Goal: Check status: Check status

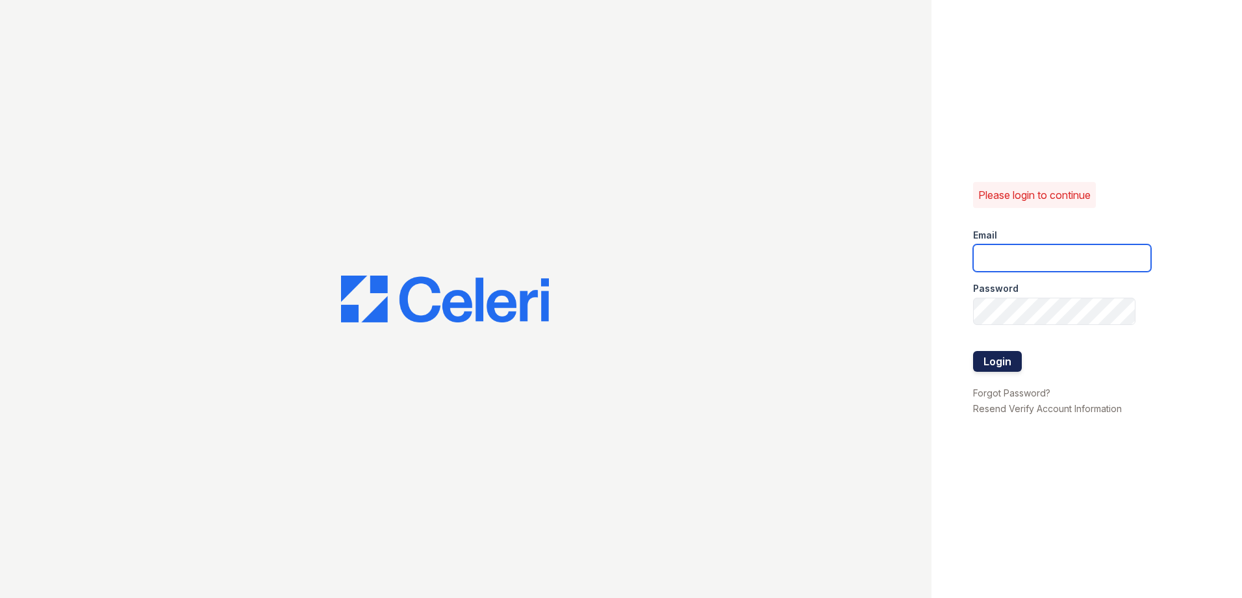
type input "[EMAIL_ADDRESS][DOMAIN_NAME]"
click at [995, 363] on button "Login" at bounding box center [997, 361] width 49 height 21
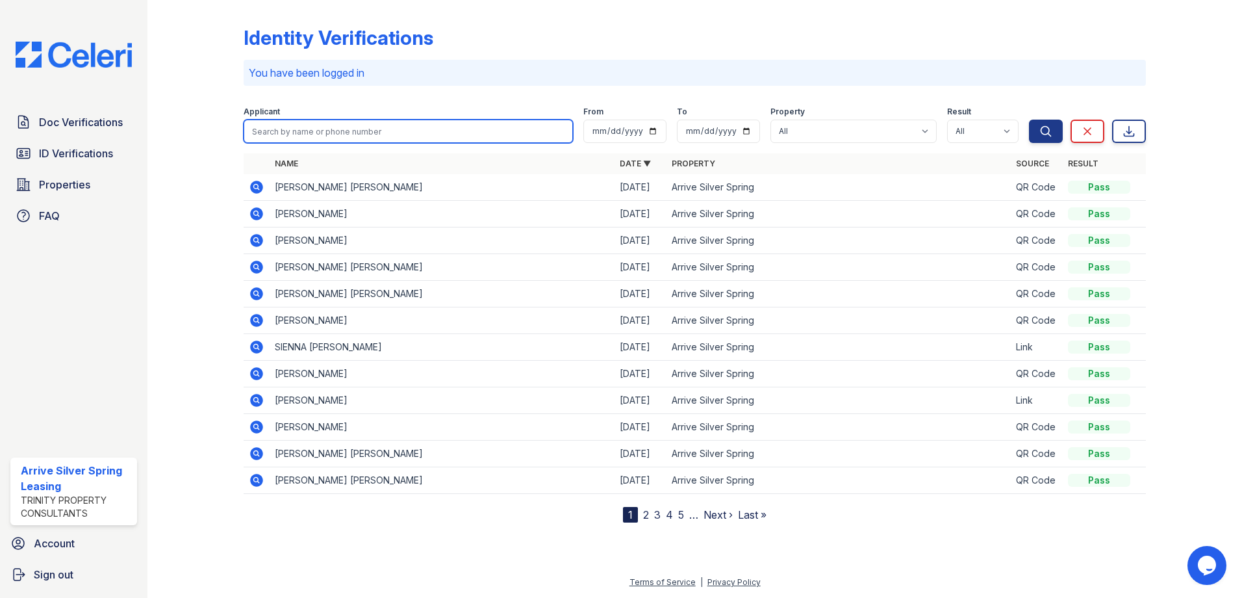
click at [311, 131] on input "search" at bounding box center [408, 131] width 329 height 23
type input "Travis"
click at [1029, 120] on button "Search" at bounding box center [1046, 131] width 34 height 23
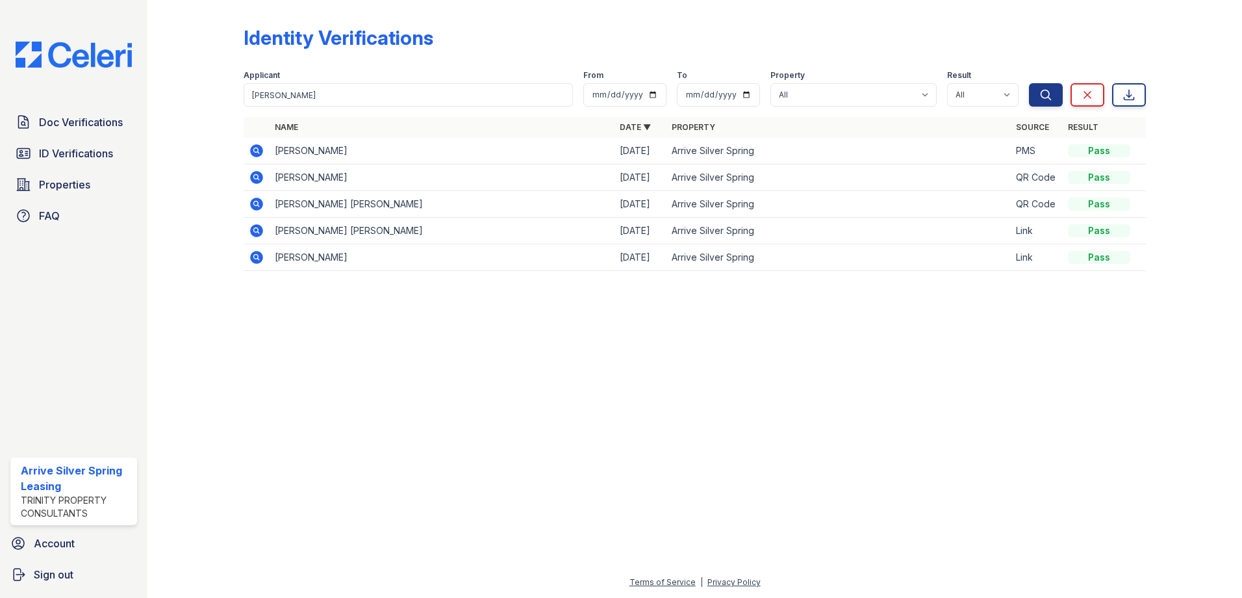
click at [259, 149] on icon at bounding box center [257, 151] width 16 height 16
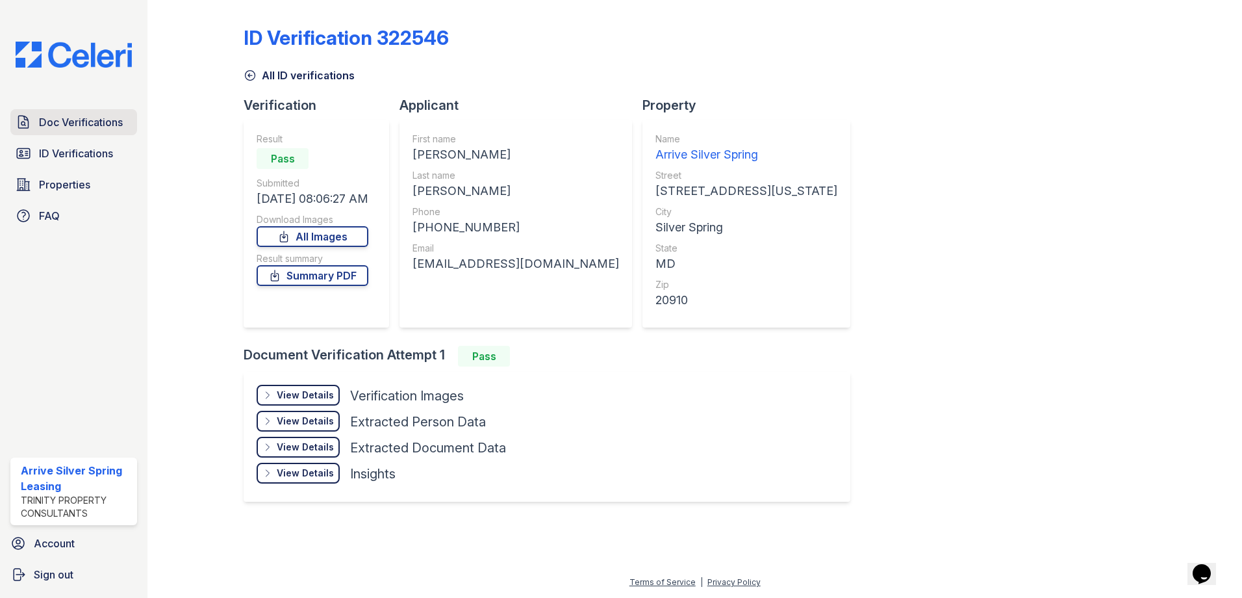
click at [89, 120] on span "Doc Verifications" at bounding box center [81, 122] width 84 height 16
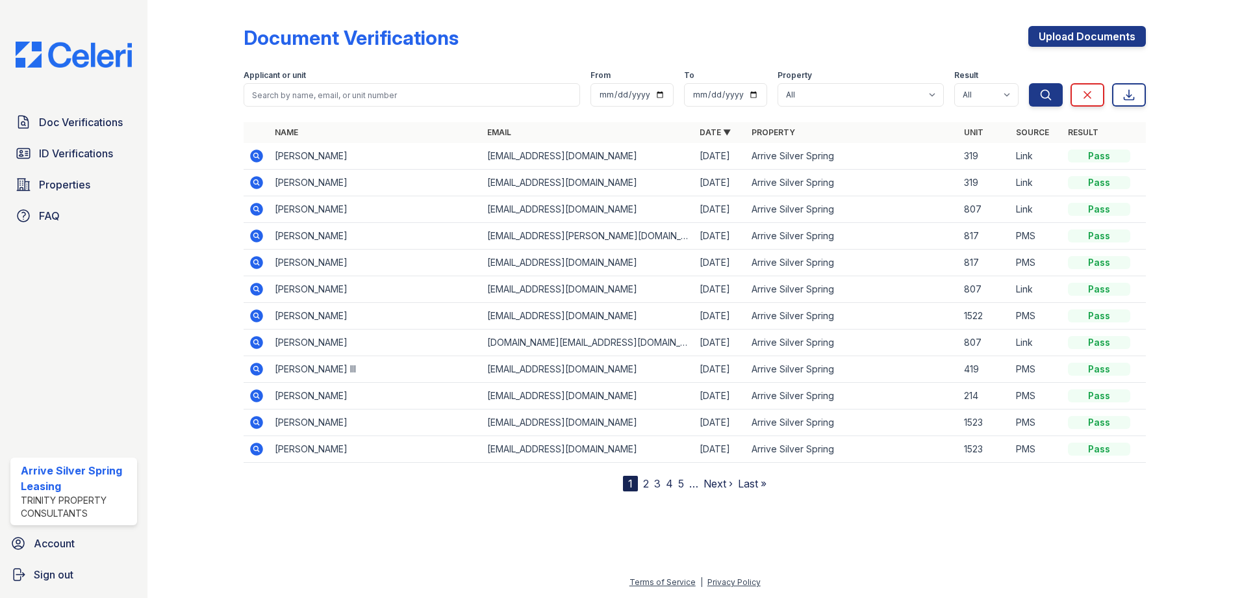
click at [254, 155] on icon at bounding box center [257, 156] width 16 height 16
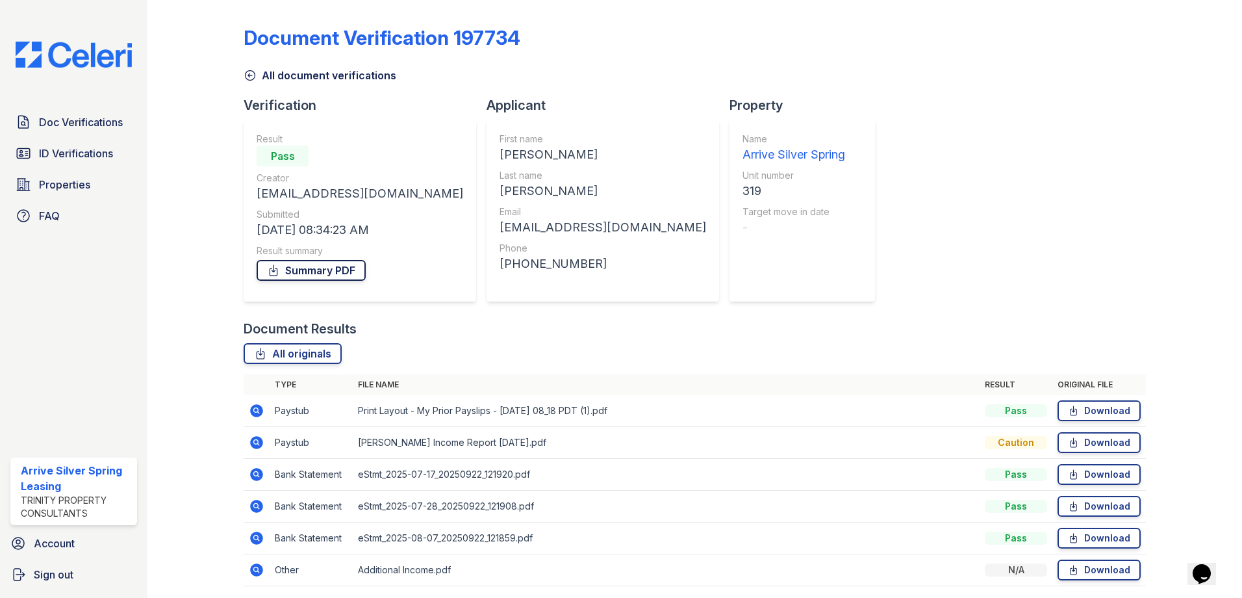
scroll to position [45, 0]
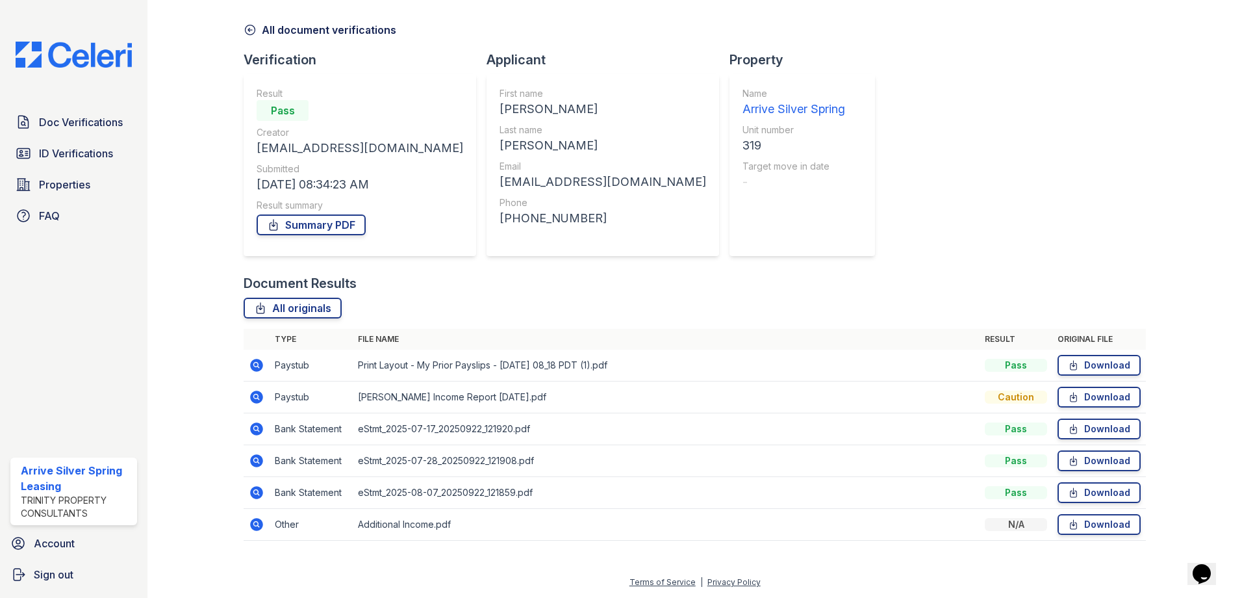
click at [257, 368] on icon at bounding box center [256, 365] width 13 height 13
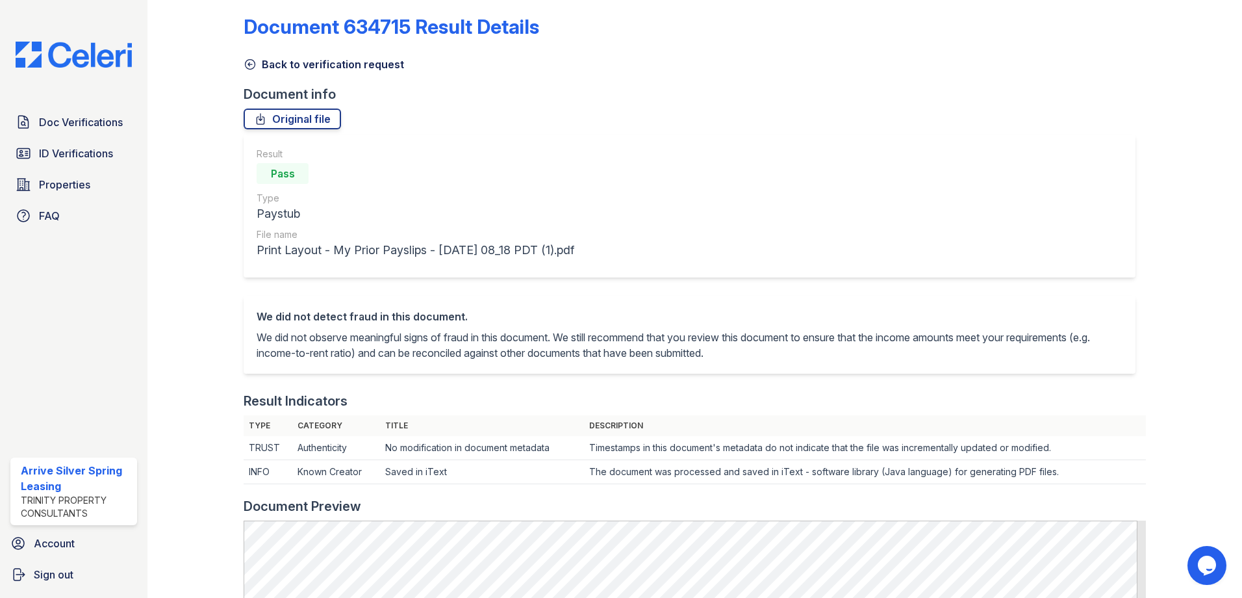
scroll to position [9, 0]
click at [52, 118] on span "Doc Verifications" at bounding box center [81, 122] width 84 height 16
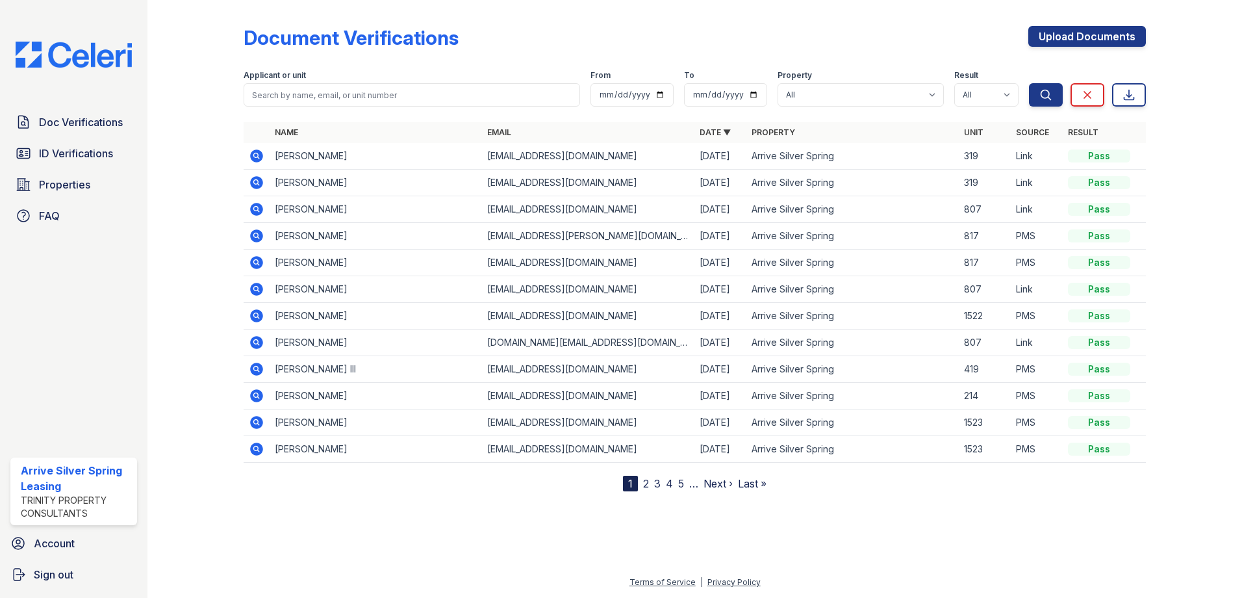
click at [246, 181] on td at bounding box center [257, 183] width 26 height 27
click at [259, 183] on icon at bounding box center [256, 182] width 13 height 13
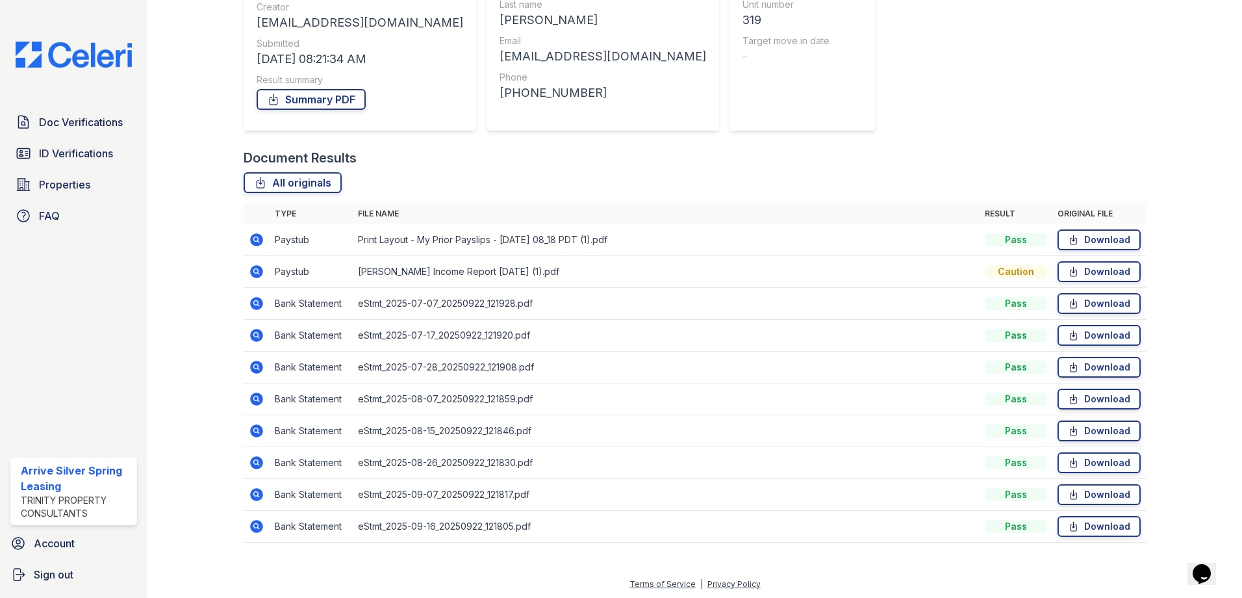
scroll to position [173, 0]
click at [260, 269] on icon at bounding box center [256, 269] width 13 height 13
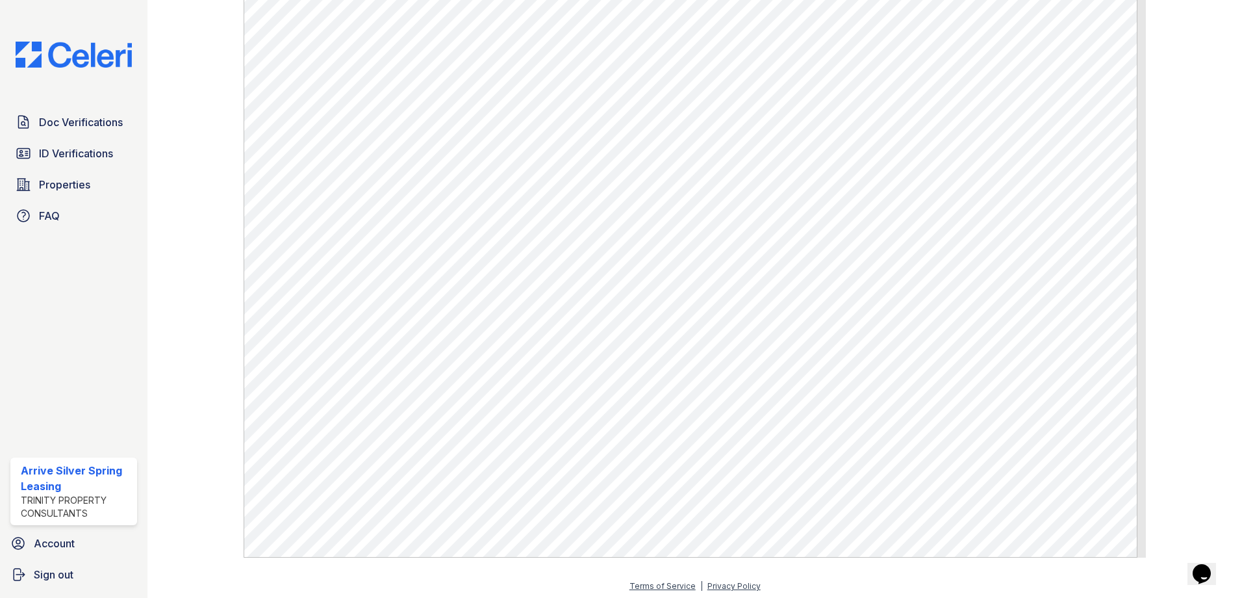
scroll to position [693, 0]
click at [70, 127] on span "Doc Verifications" at bounding box center [81, 122] width 84 height 16
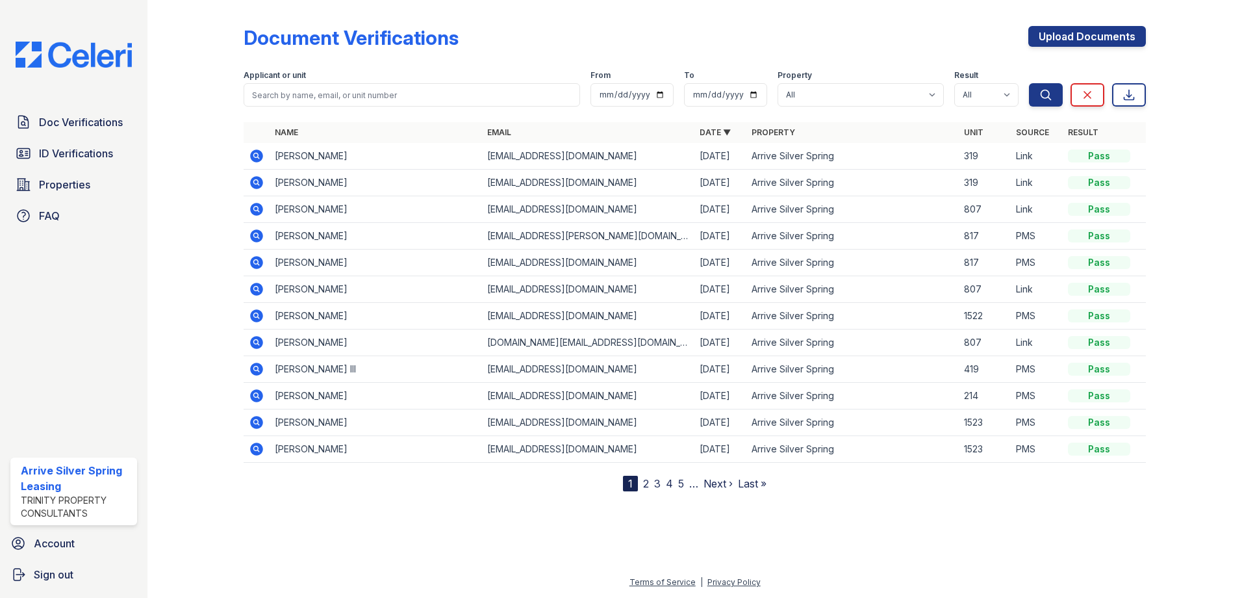
click at [253, 153] on icon at bounding box center [256, 155] width 13 height 13
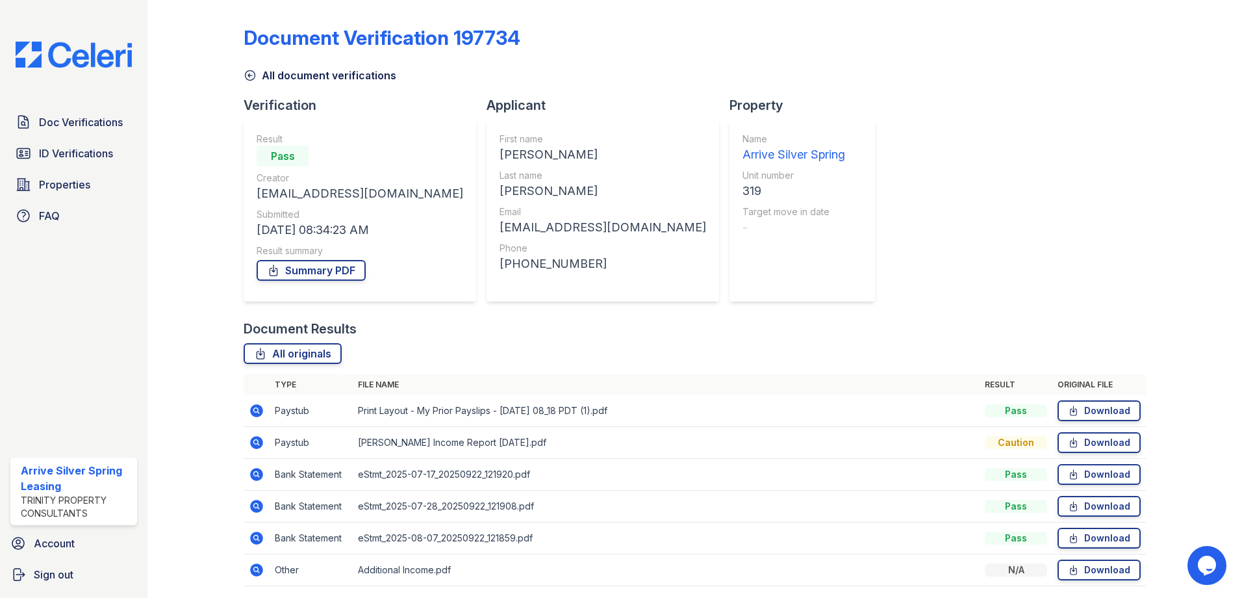
scroll to position [45, 0]
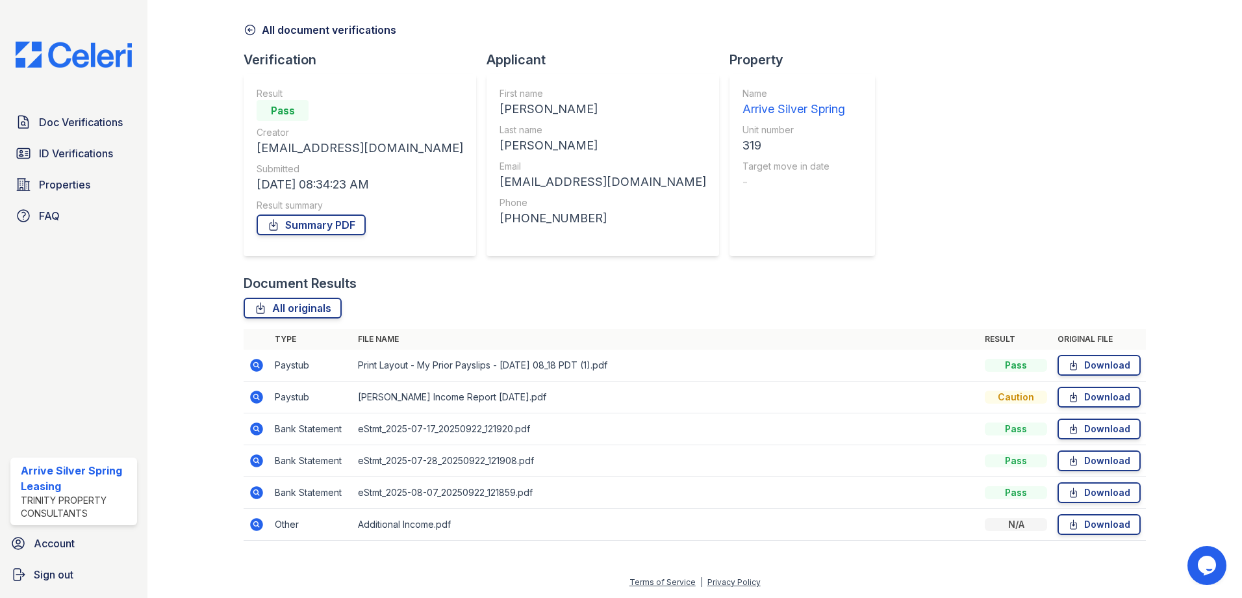
click at [259, 493] on icon at bounding box center [256, 492] width 13 height 13
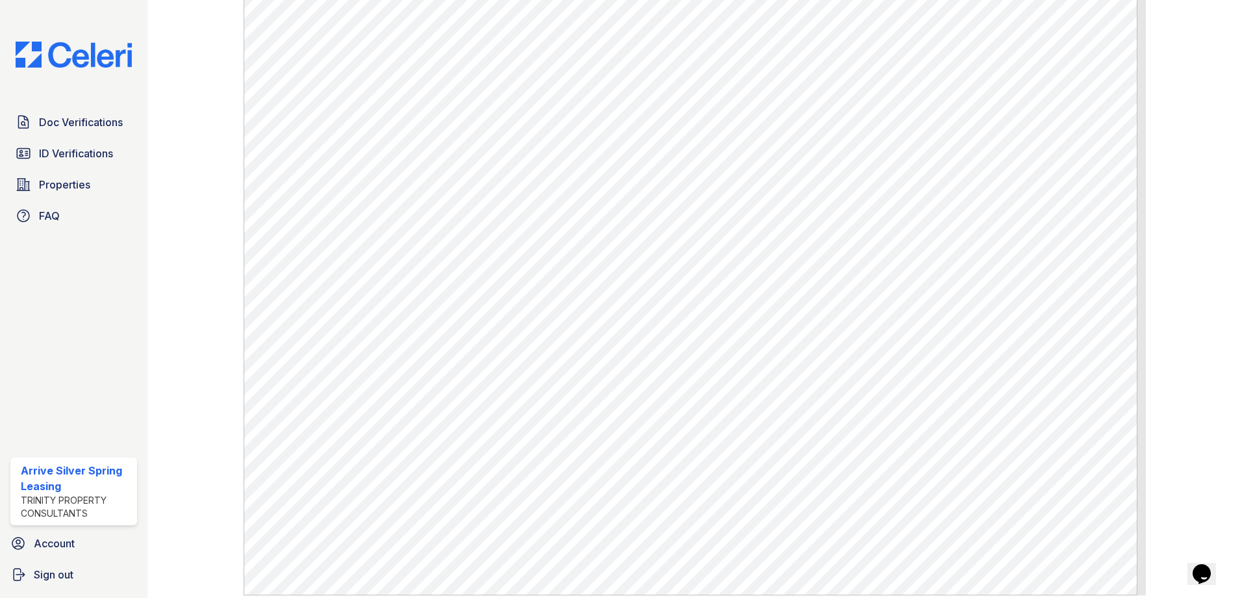
scroll to position [624, 0]
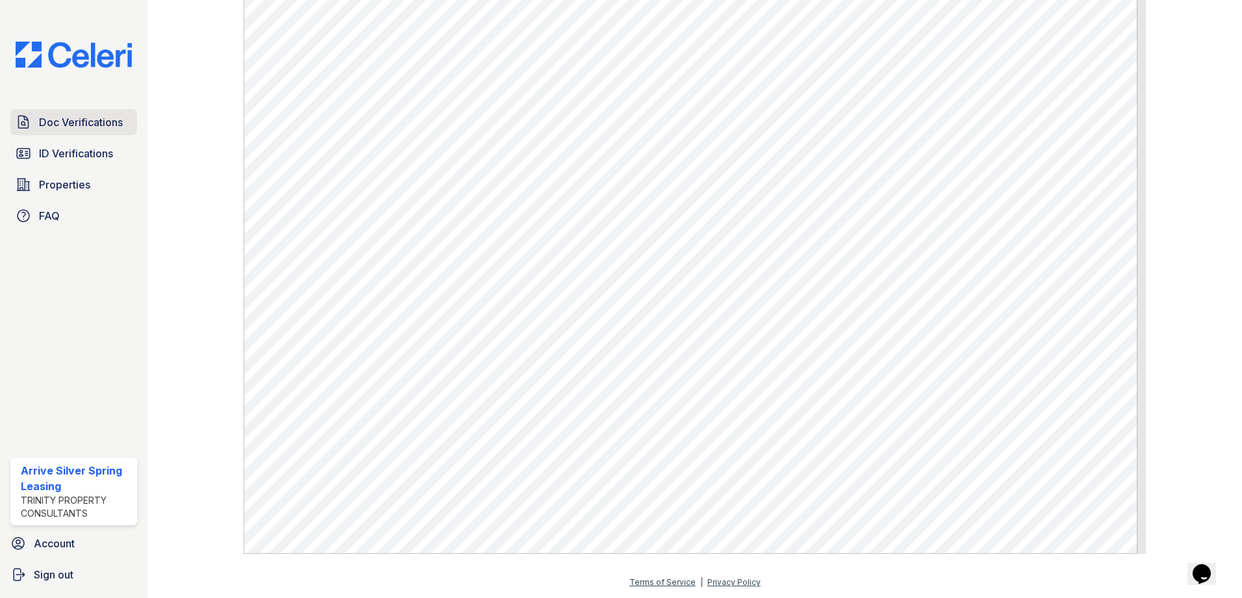
click at [96, 121] on span "Doc Verifications" at bounding box center [81, 122] width 84 height 16
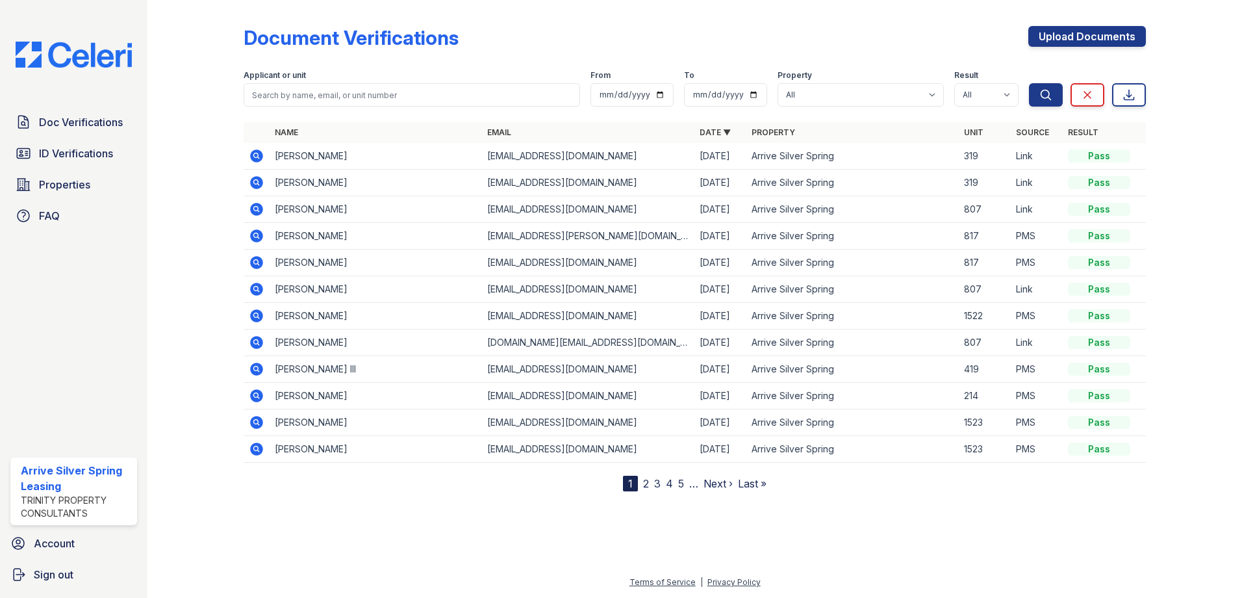
click at [256, 155] on icon at bounding box center [255, 154] width 3 height 3
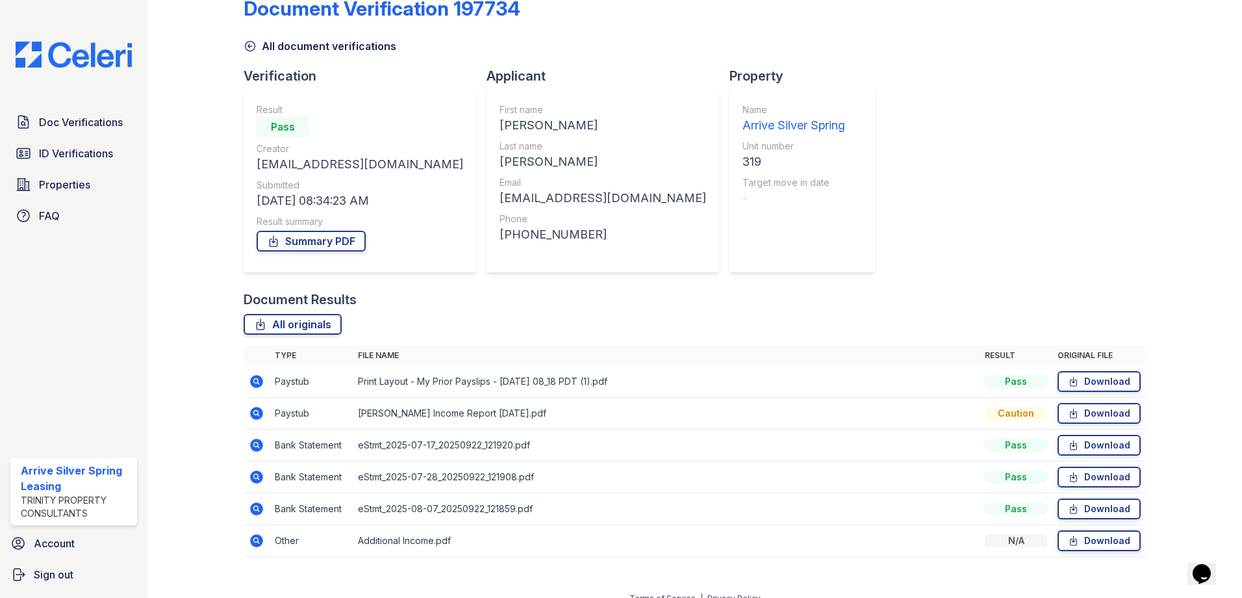
scroll to position [45, 0]
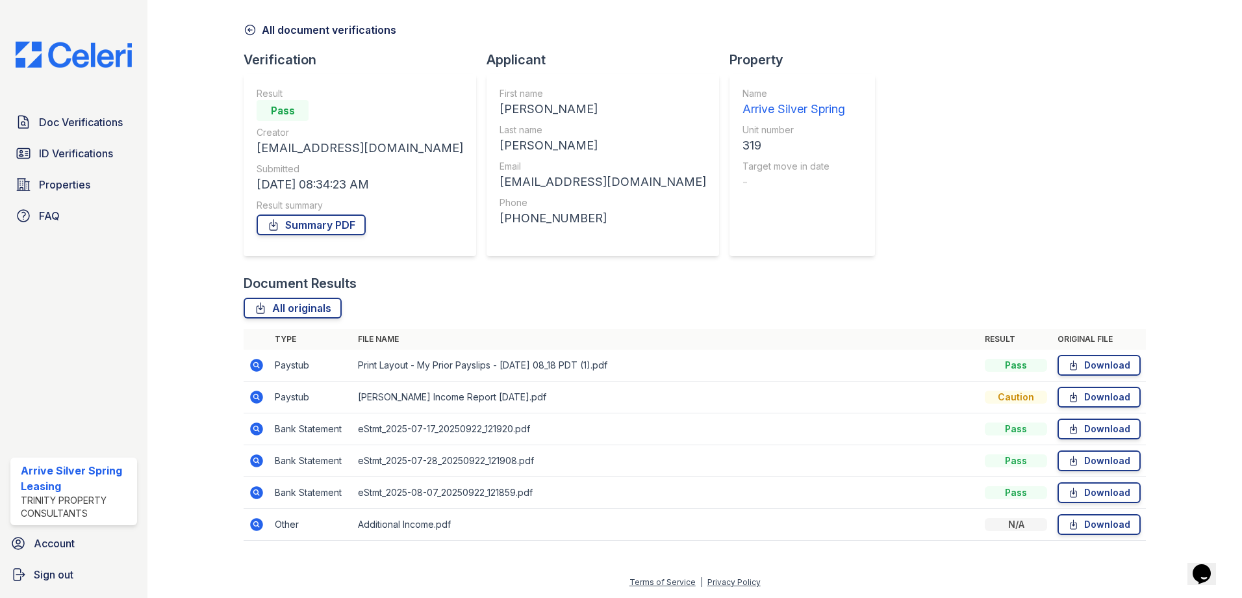
click at [255, 453] on icon at bounding box center [257, 461] width 16 height 16
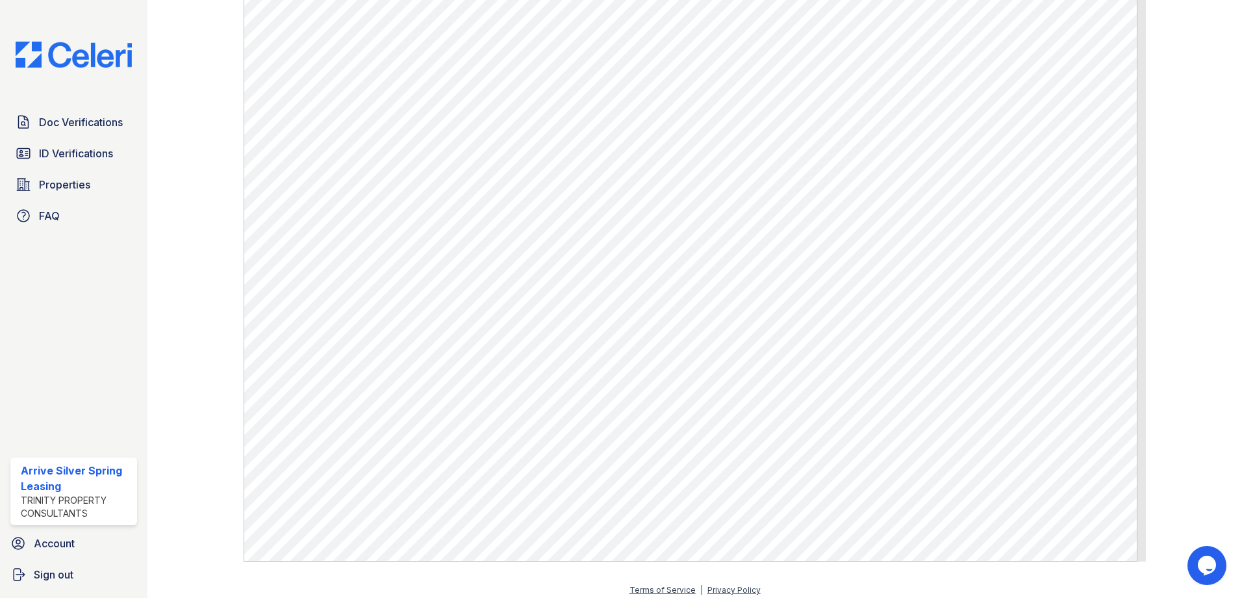
scroll to position [674, 0]
click at [73, 128] on span "Doc Verifications" at bounding box center [81, 122] width 84 height 16
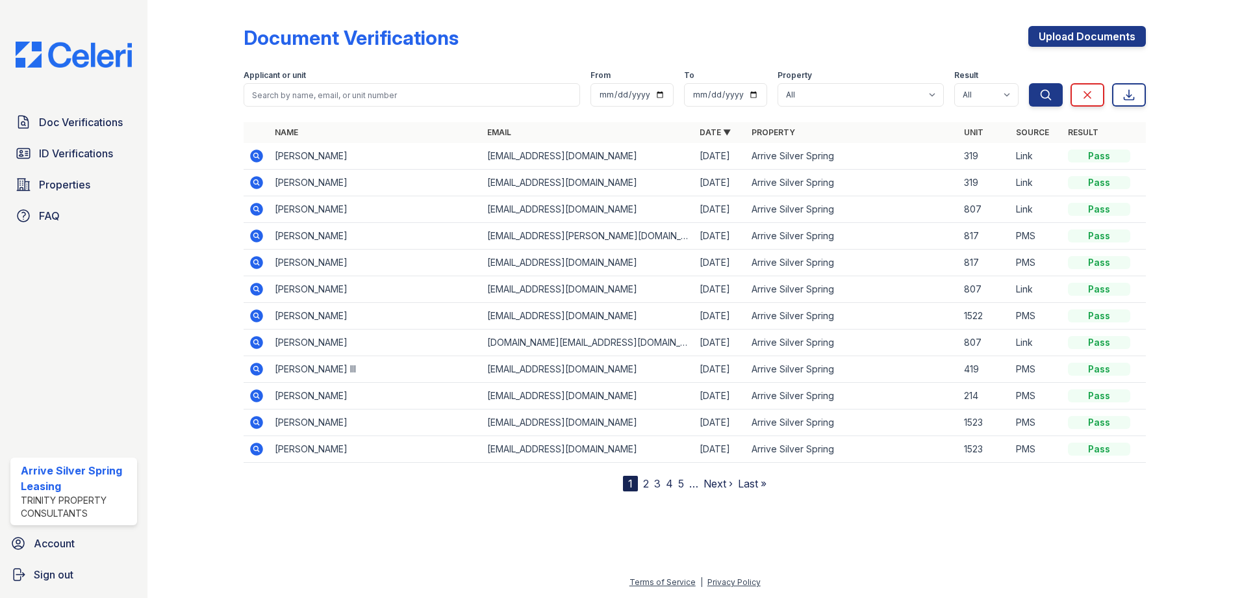
click at [253, 159] on icon at bounding box center [256, 155] width 13 height 13
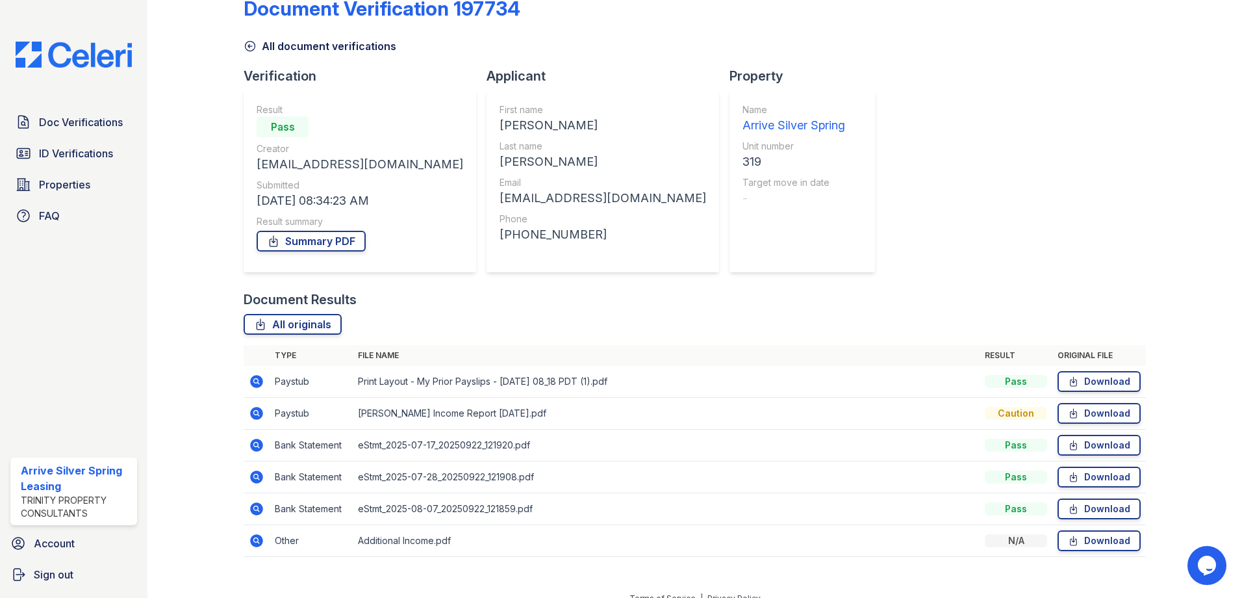
scroll to position [45, 0]
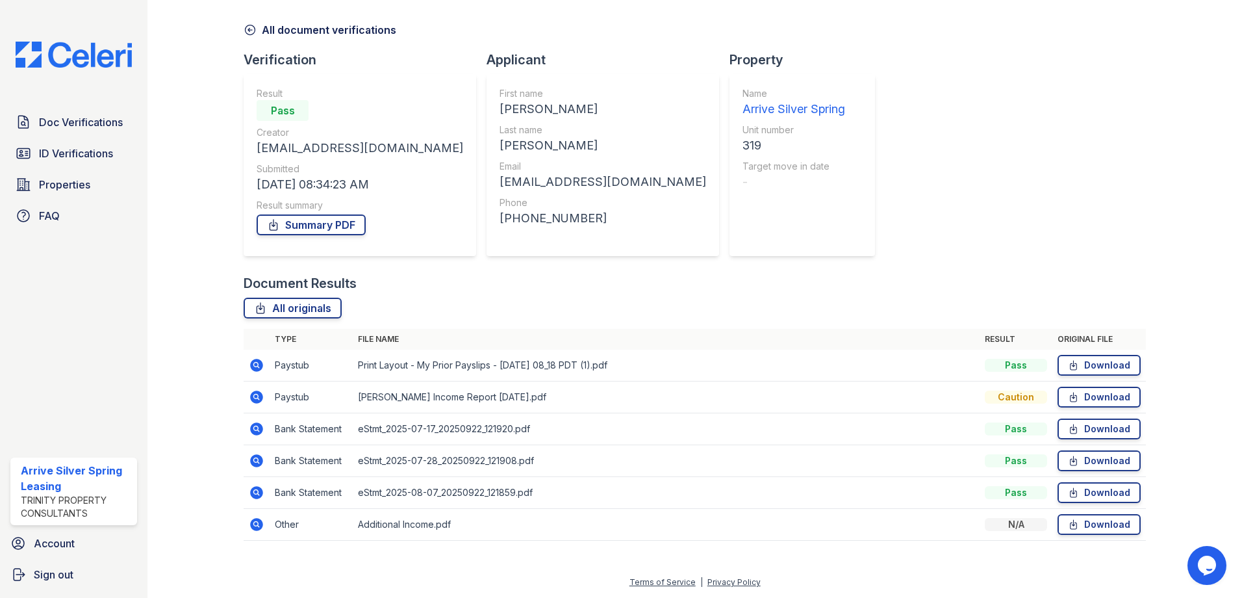
click at [255, 427] on icon at bounding box center [255, 427] width 3 height 3
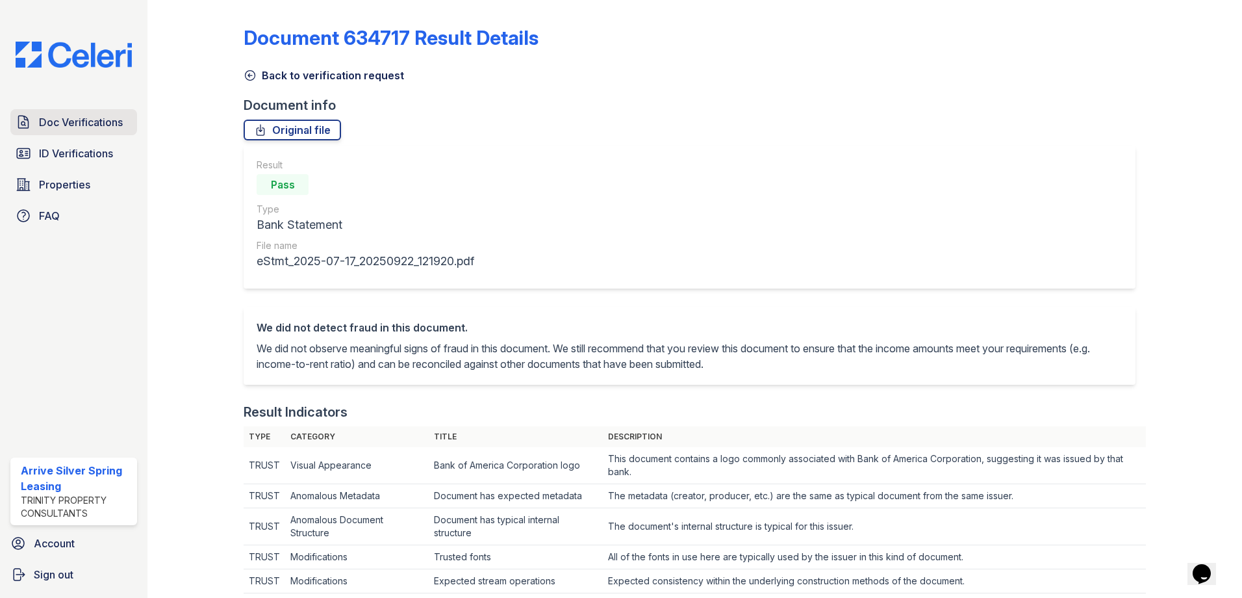
click at [96, 127] on span "Doc Verifications" at bounding box center [81, 122] width 84 height 16
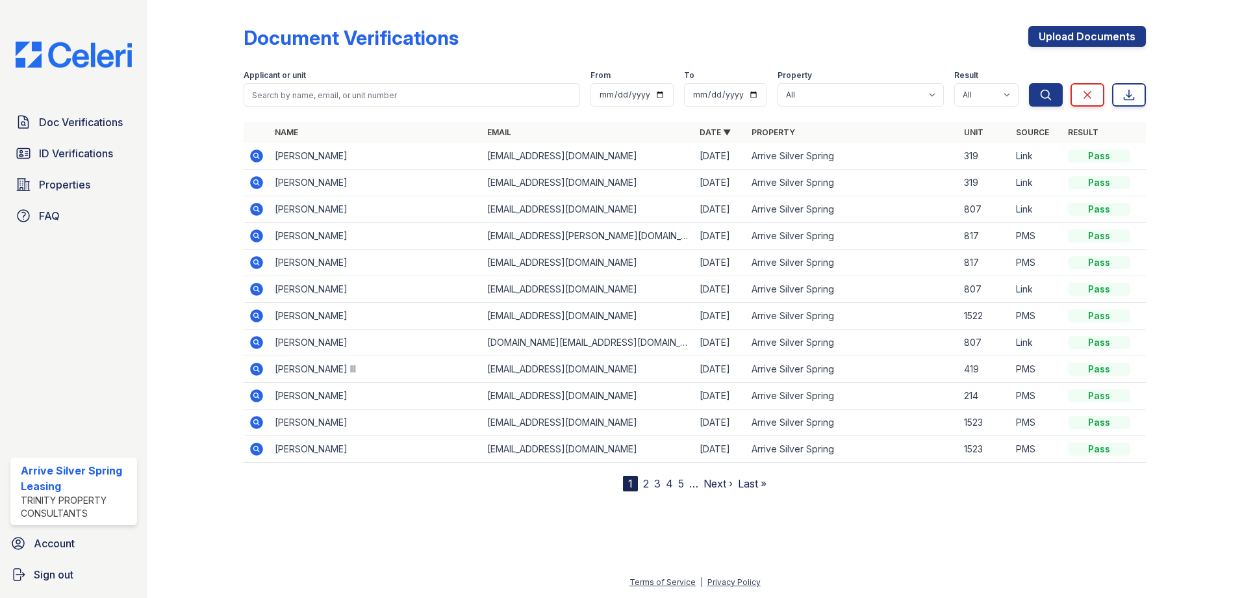
click at [255, 187] on icon at bounding box center [256, 182] width 13 height 13
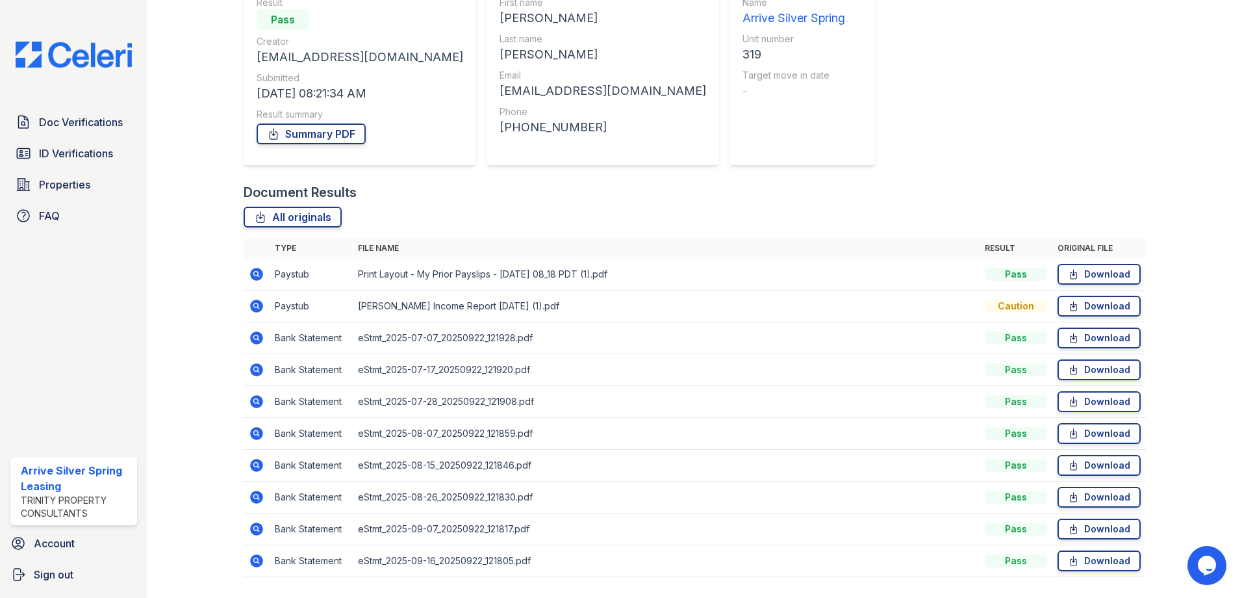
scroll to position [173, 0]
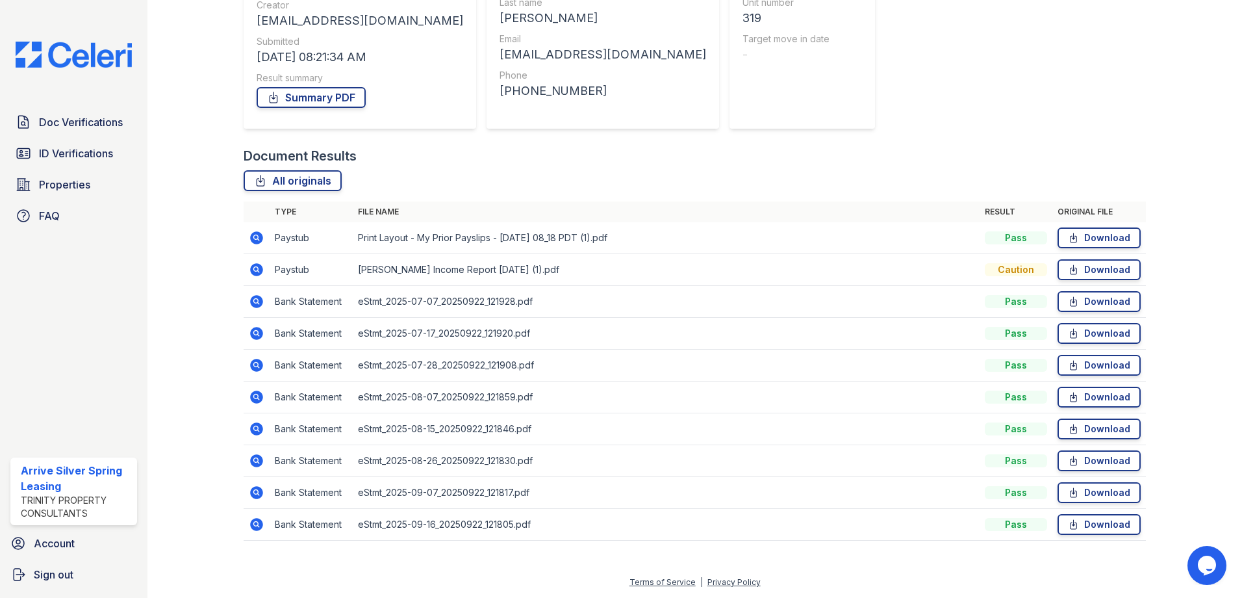
click at [257, 524] on icon at bounding box center [255, 523] width 3 height 3
